Goal: Information Seeking & Learning: Learn about a topic

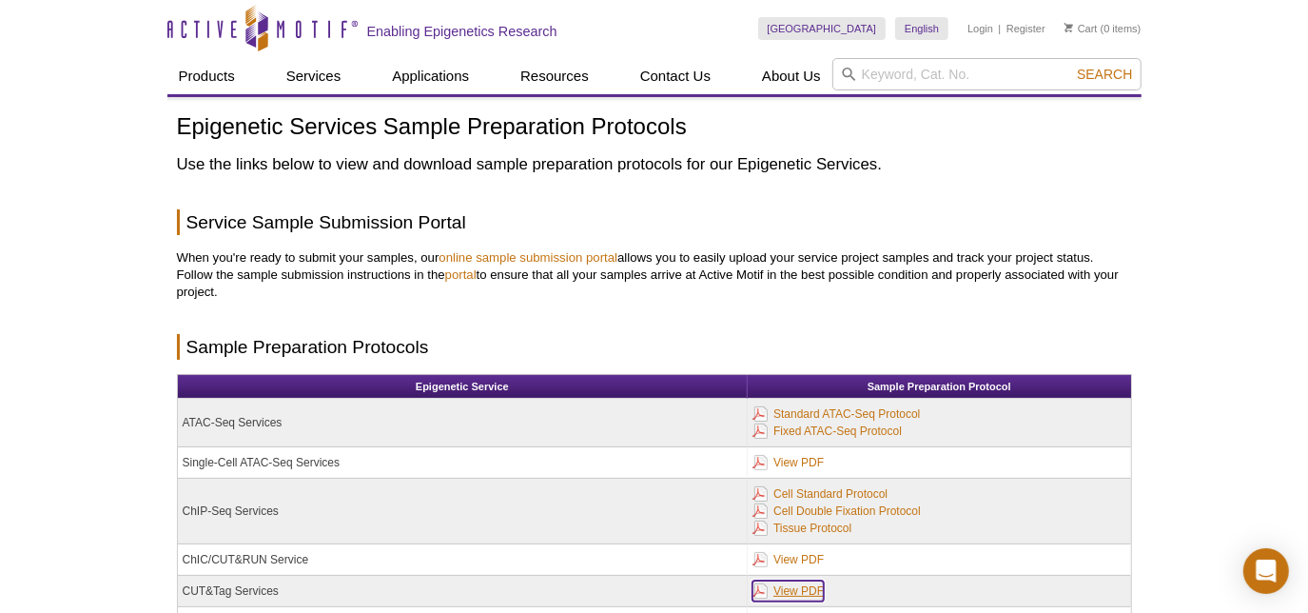
click at [789, 586] on link "View PDF" at bounding box center [787, 590] width 71 height 21
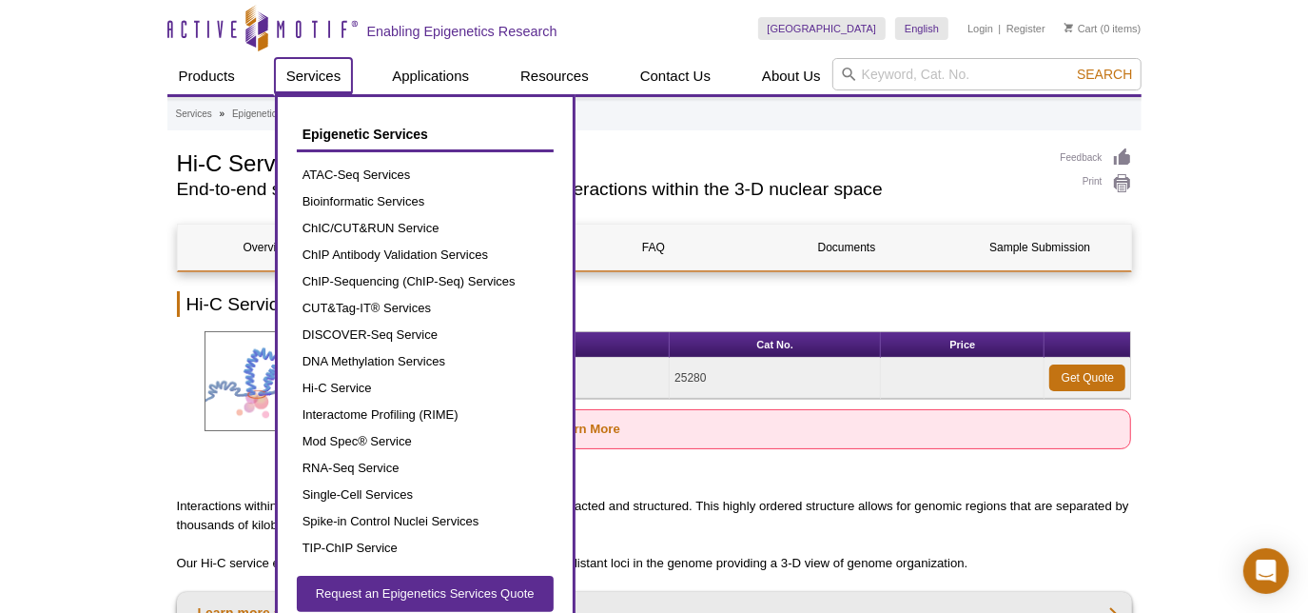
click at [325, 68] on link "Services" at bounding box center [314, 76] width 78 height 36
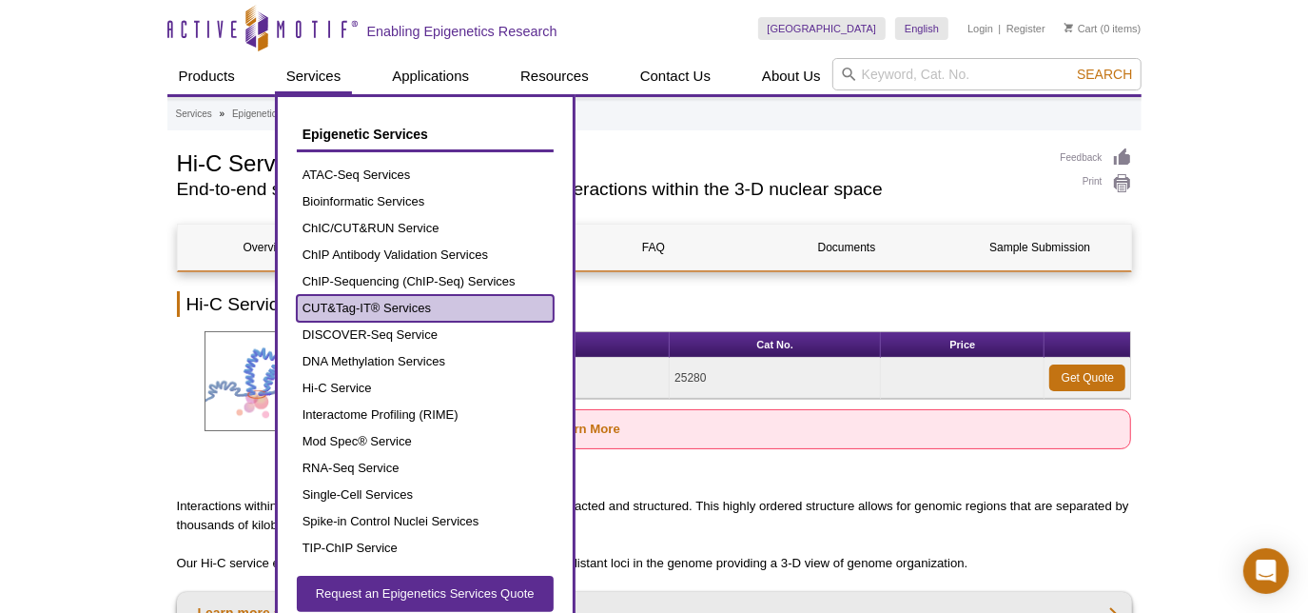
click at [374, 303] on link "CUT&Tag-IT® Services" at bounding box center [425, 308] width 257 height 27
click at [377, 306] on link "CUT&Tag-IT® Services" at bounding box center [425, 308] width 257 height 27
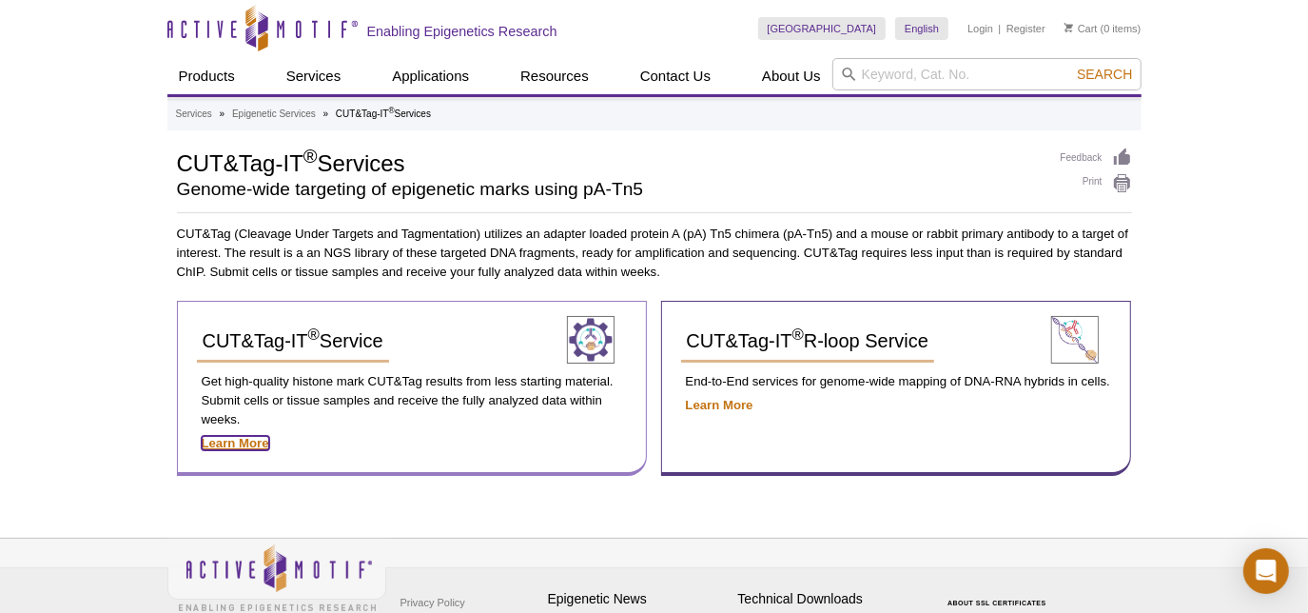
click at [239, 443] on strong "Learn More" at bounding box center [236, 443] width 68 height 14
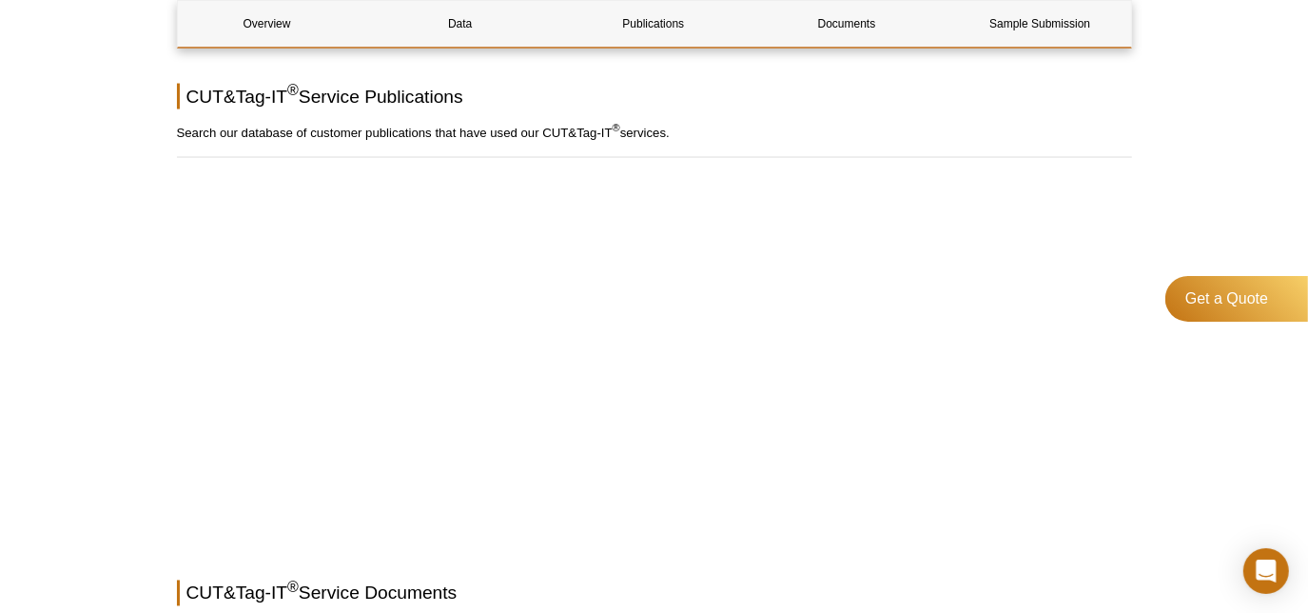
scroll to position [2648, 0]
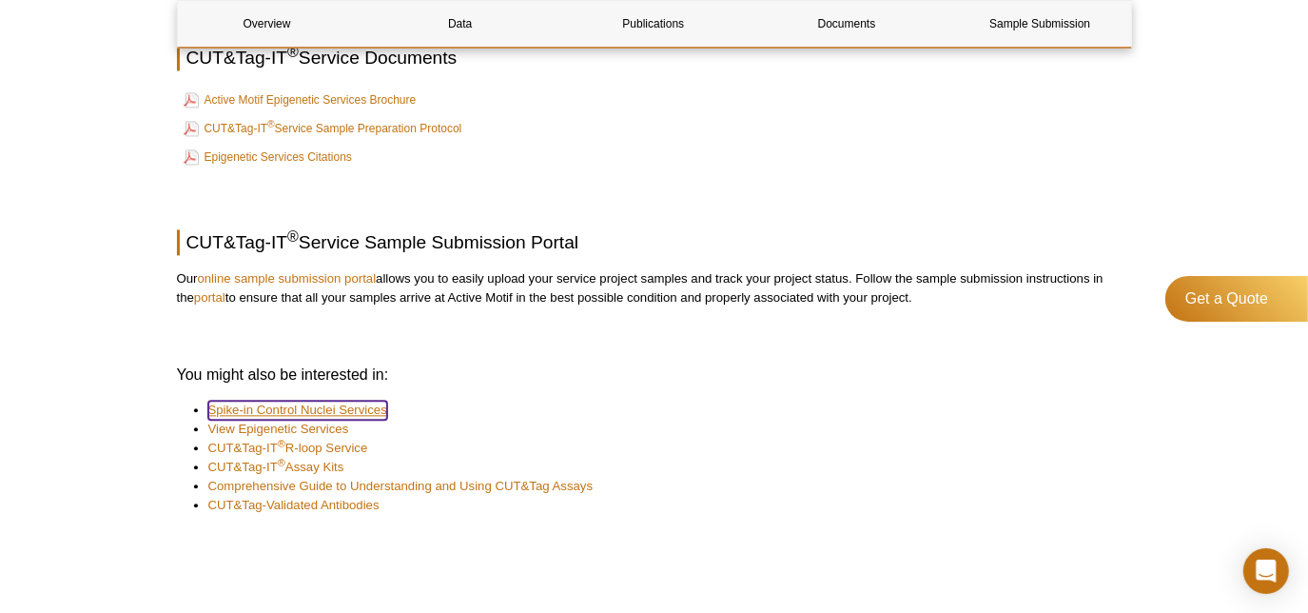
click at [359, 404] on link "Spike-in Control Nuclei Services" at bounding box center [297, 409] width 179 height 19
